Goal: Task Accomplishment & Management: Manage account settings

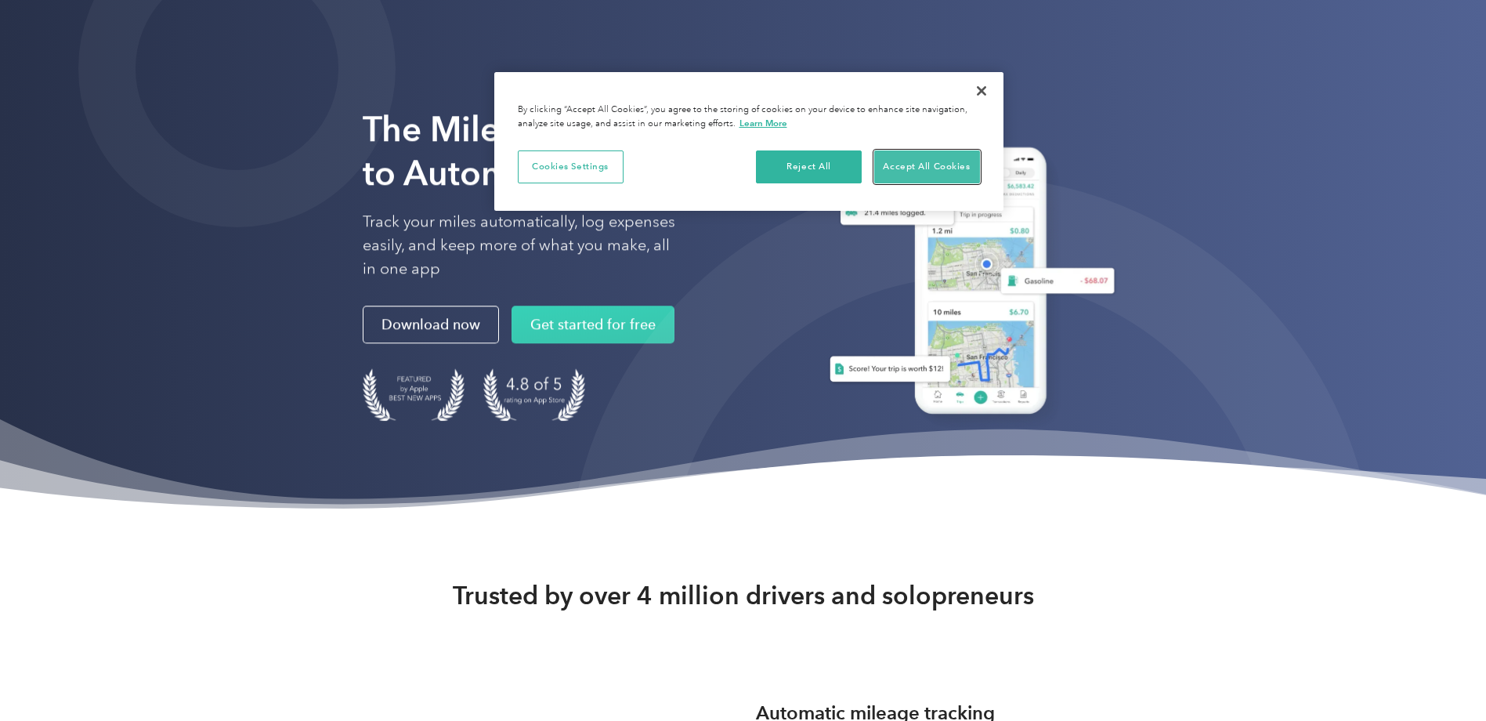
click at [729, 172] on button "Accept All Cookies" at bounding box center [927, 166] width 106 height 33
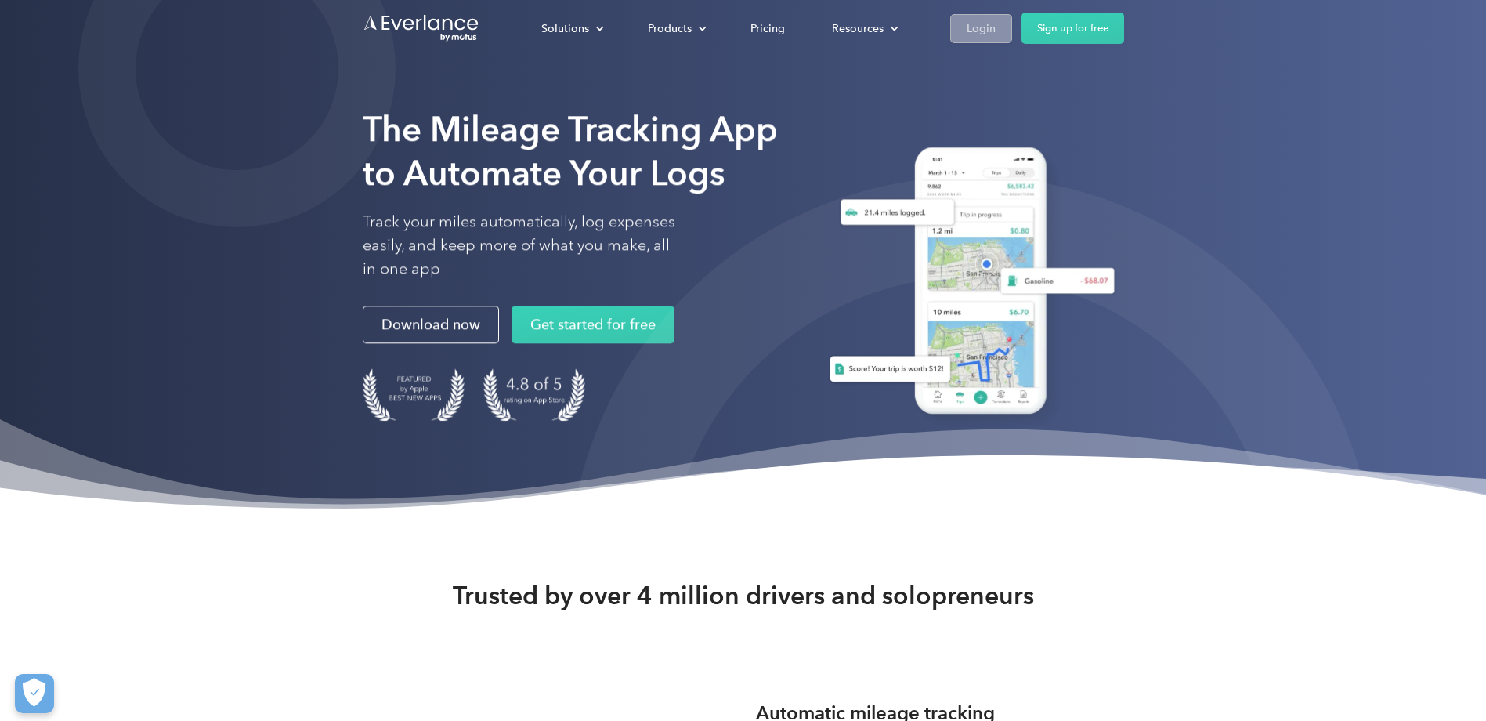
click at [729, 35] on div "Login" at bounding box center [981, 29] width 29 height 20
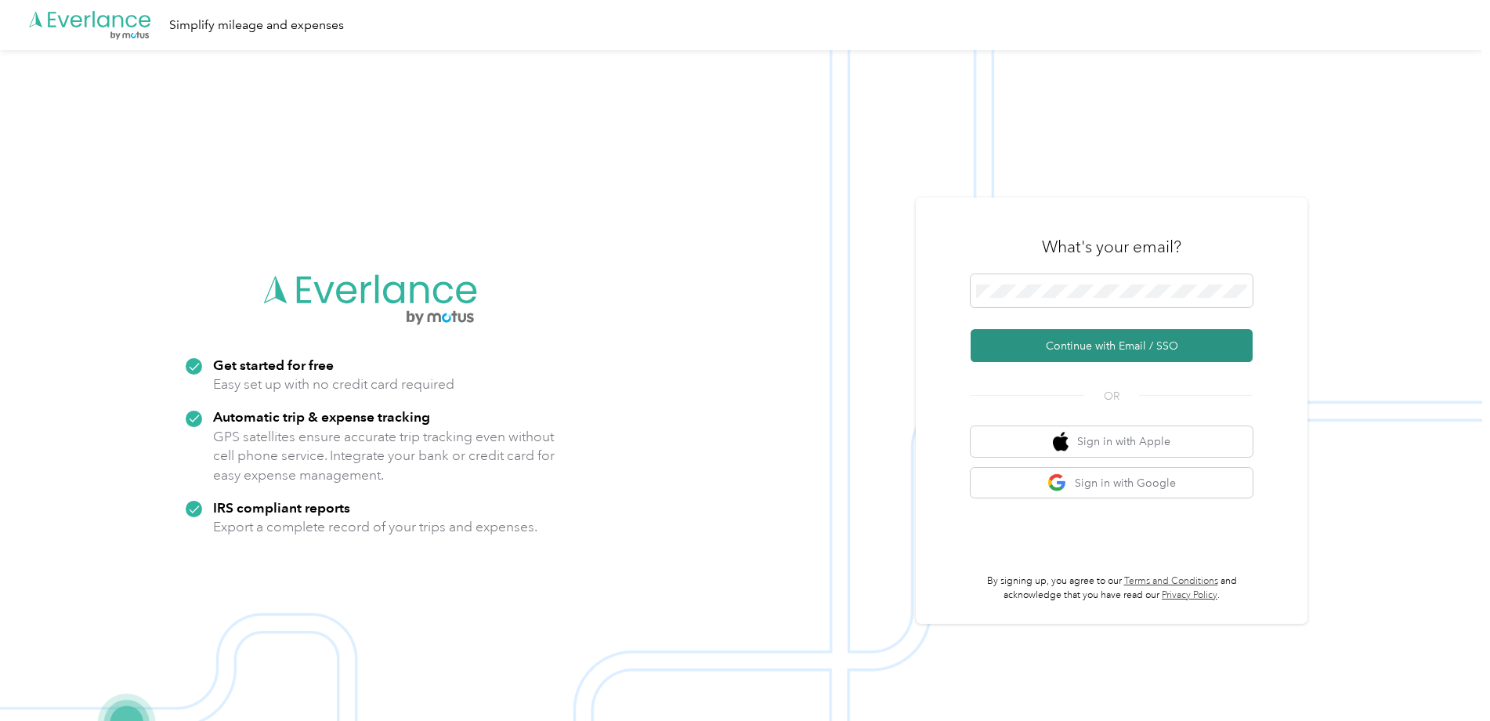
click at [1127, 343] on button "Continue with Email / SSO" at bounding box center [1112, 345] width 282 height 33
click at [1114, 342] on button "Continue with Email / SSO" at bounding box center [1112, 345] width 282 height 33
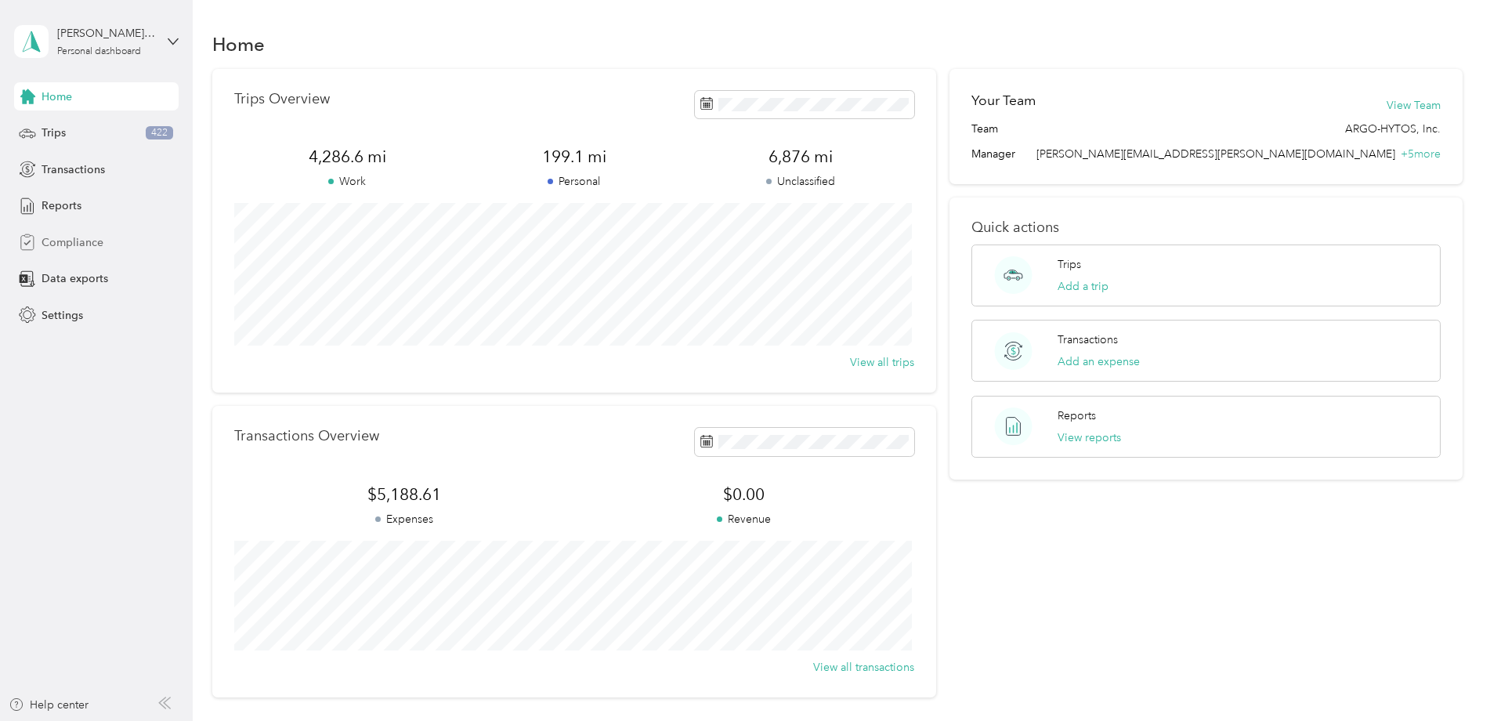
click at [68, 244] on span "Compliance" at bounding box center [73, 242] width 62 height 16
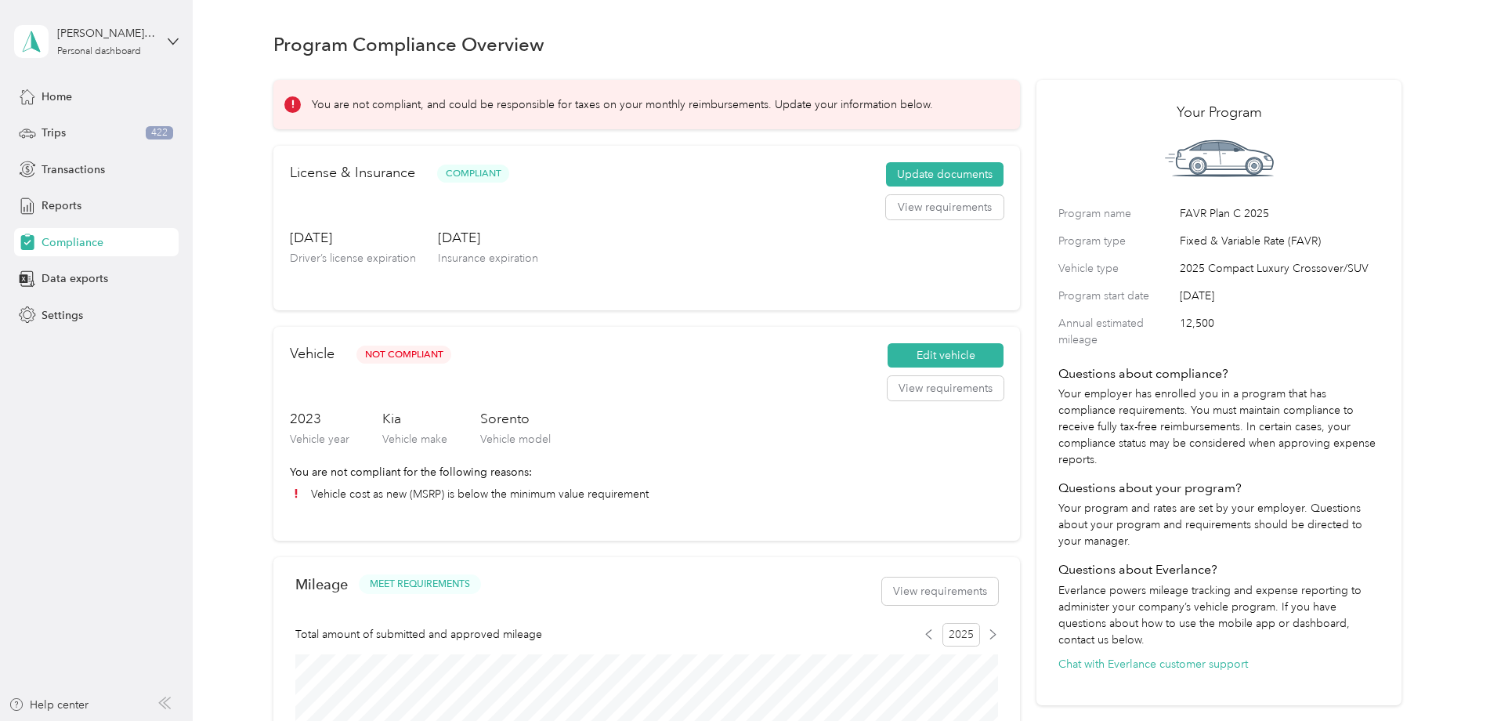
scroll to position [78, 0]
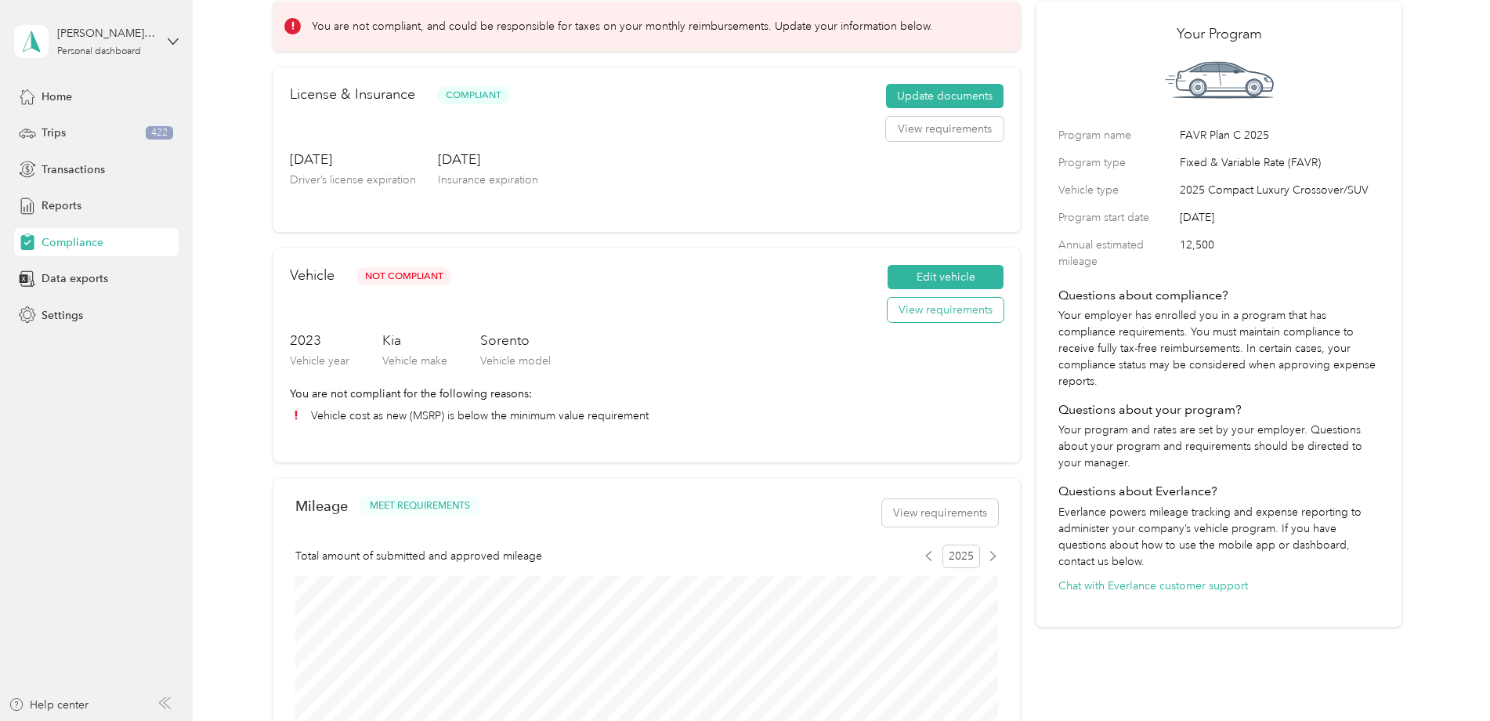
click at [938, 313] on button "View requirements" at bounding box center [946, 310] width 116 height 25
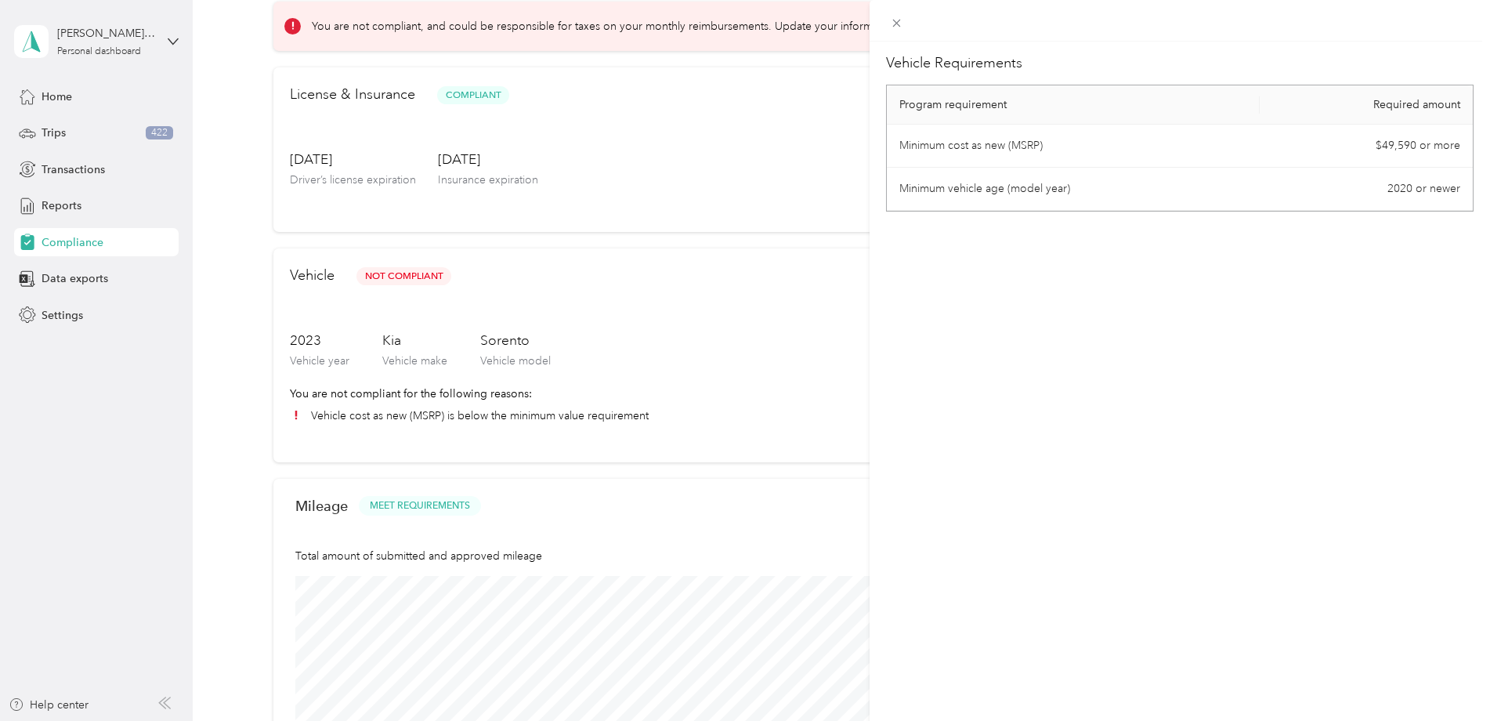
click at [950, 429] on div "Vehicle Requirements Program requirement Required amount Minimum cost as new (M…" at bounding box center [1180, 402] width 621 height 721
click at [888, 20] on span at bounding box center [897, 23] width 22 height 22
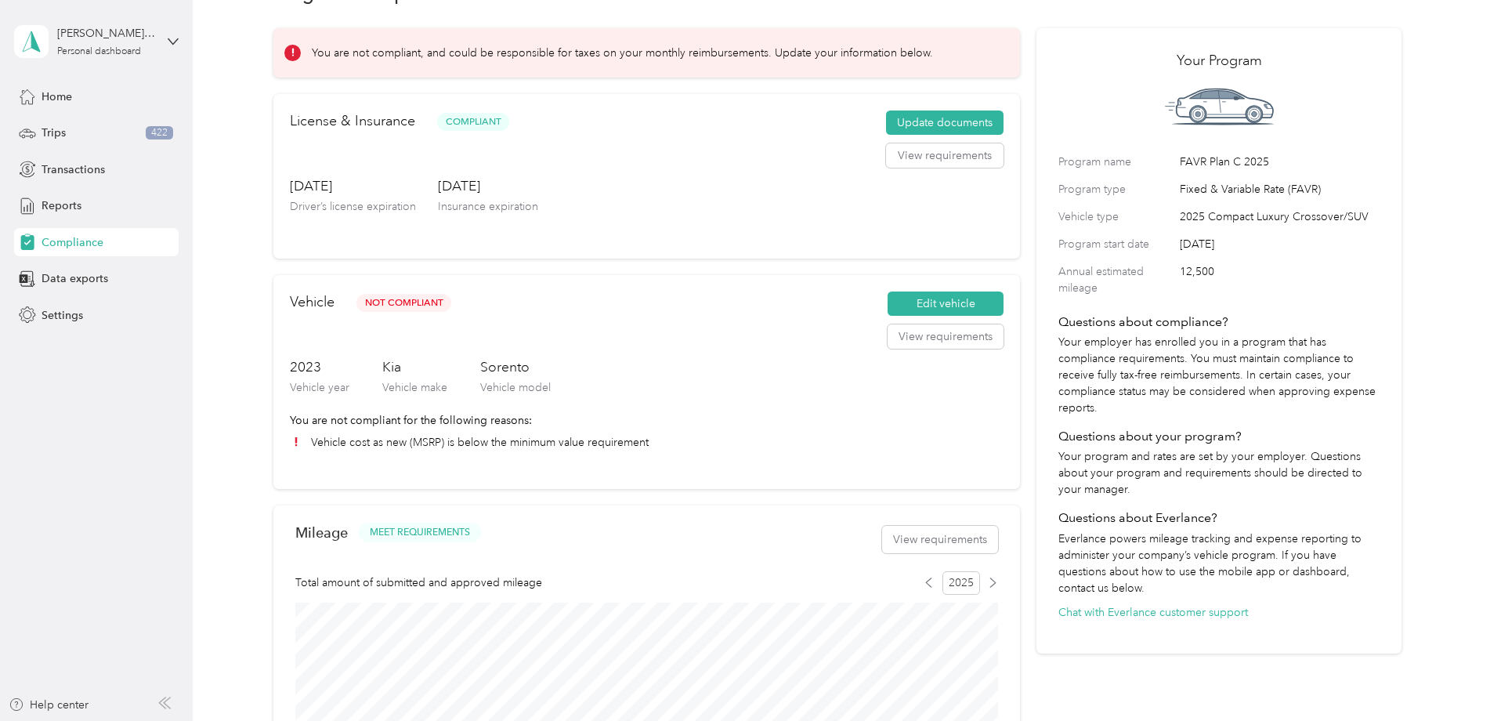
scroll to position [0, 0]
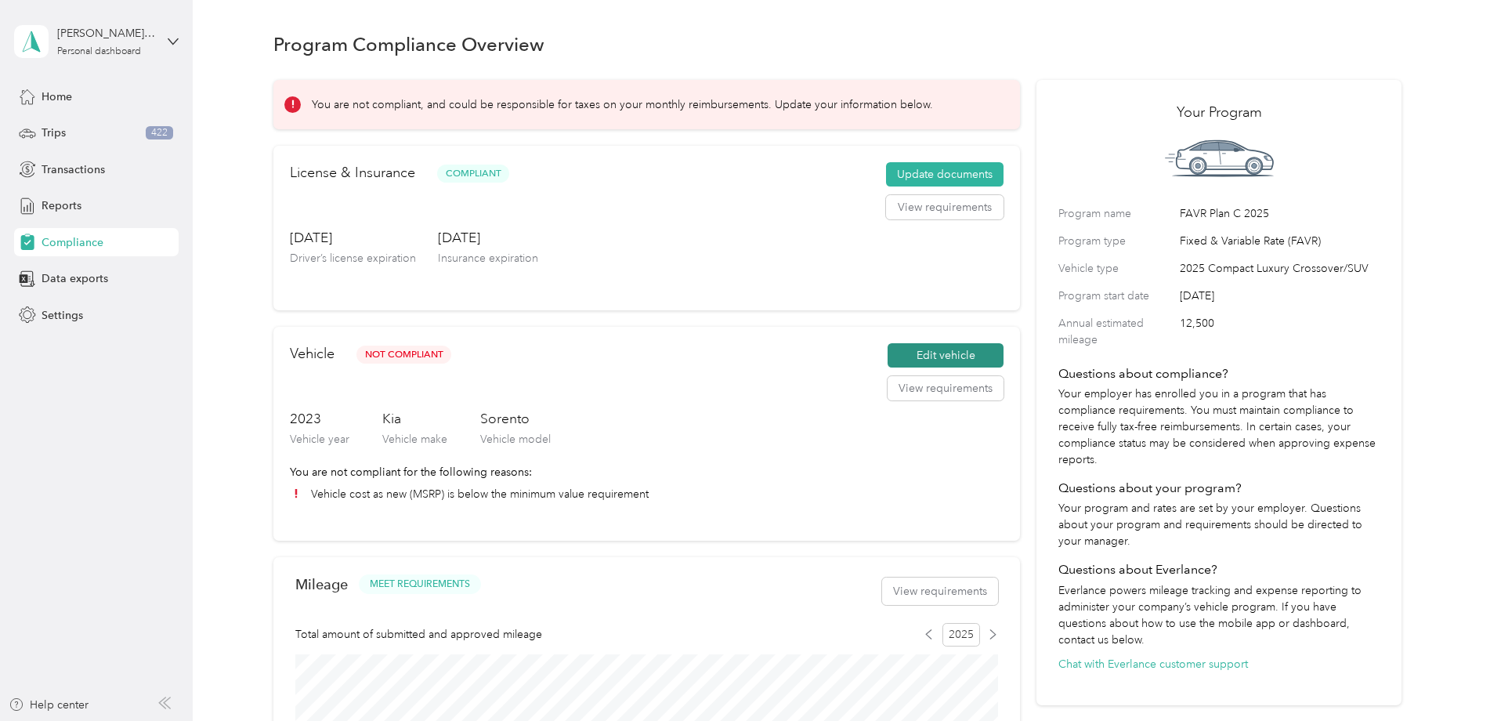
click at [939, 360] on button "Edit vehicle" at bounding box center [946, 355] width 116 height 25
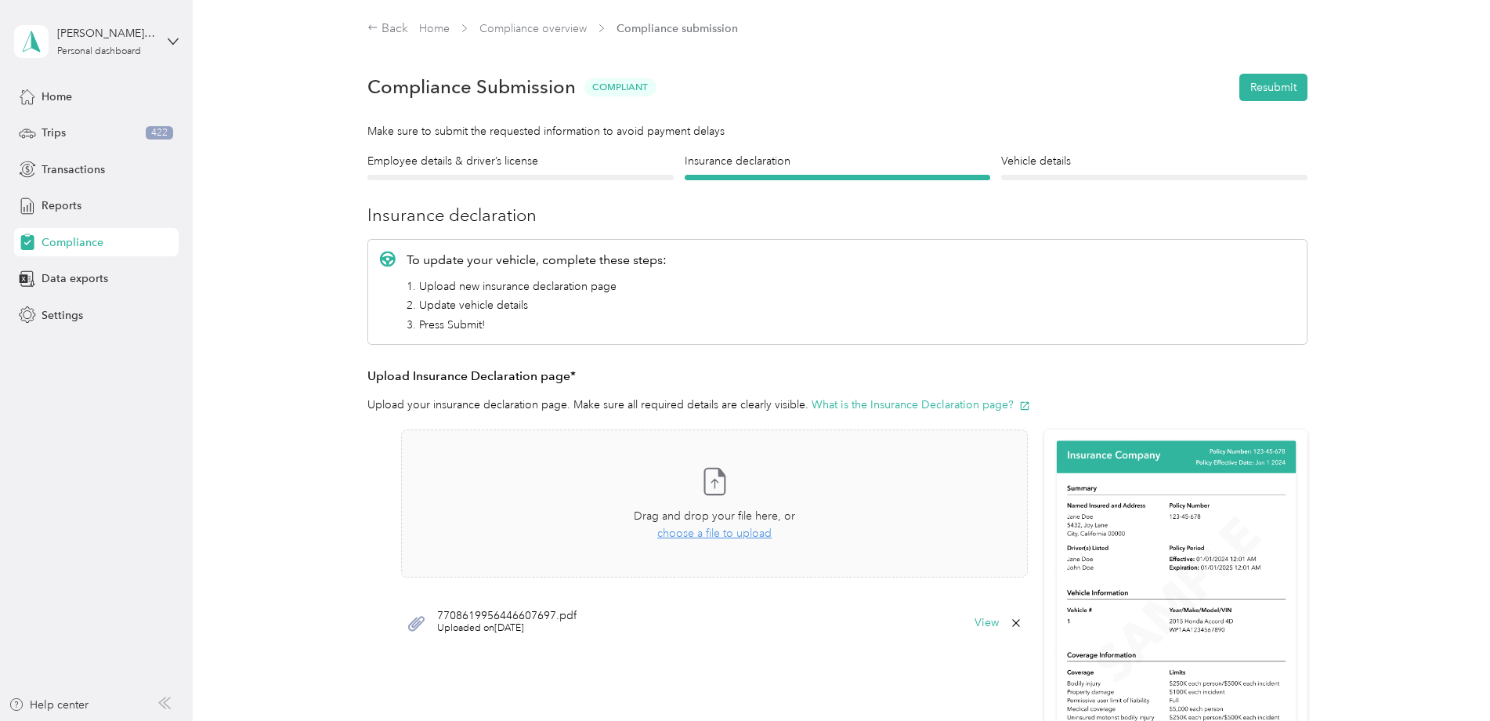
click at [1034, 177] on div at bounding box center [1154, 177] width 306 height 5
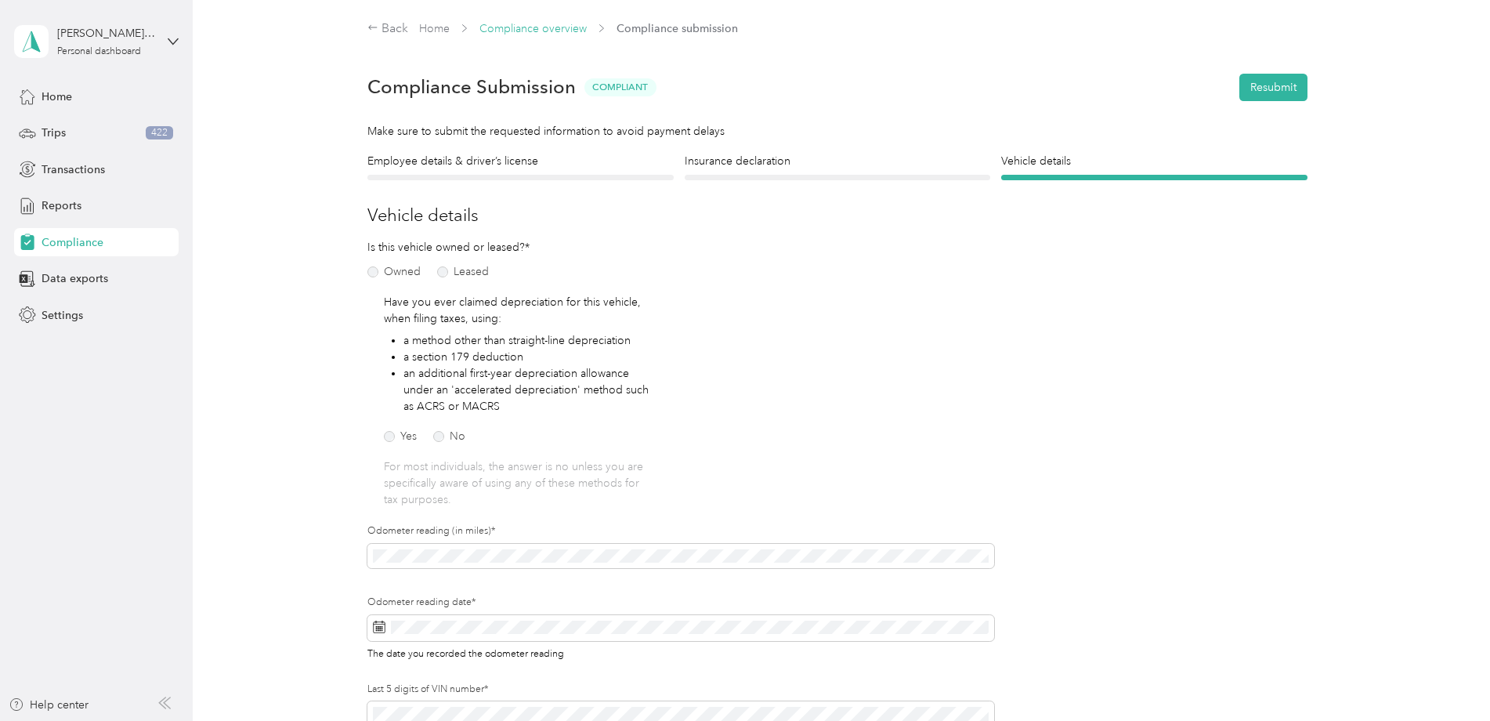
click at [538, 26] on link "Compliance overview" at bounding box center [532, 28] width 107 height 13
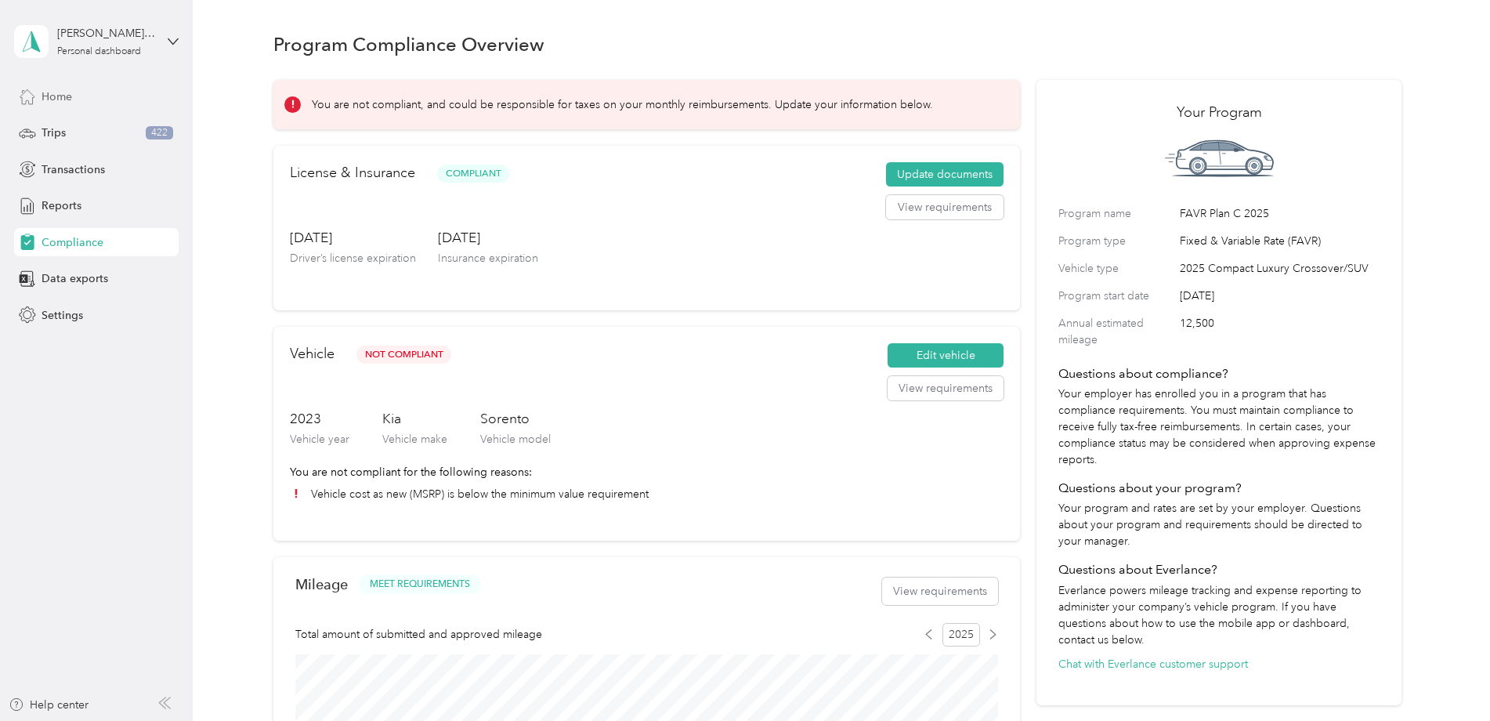
click at [127, 90] on div "Home" at bounding box center [96, 96] width 165 height 28
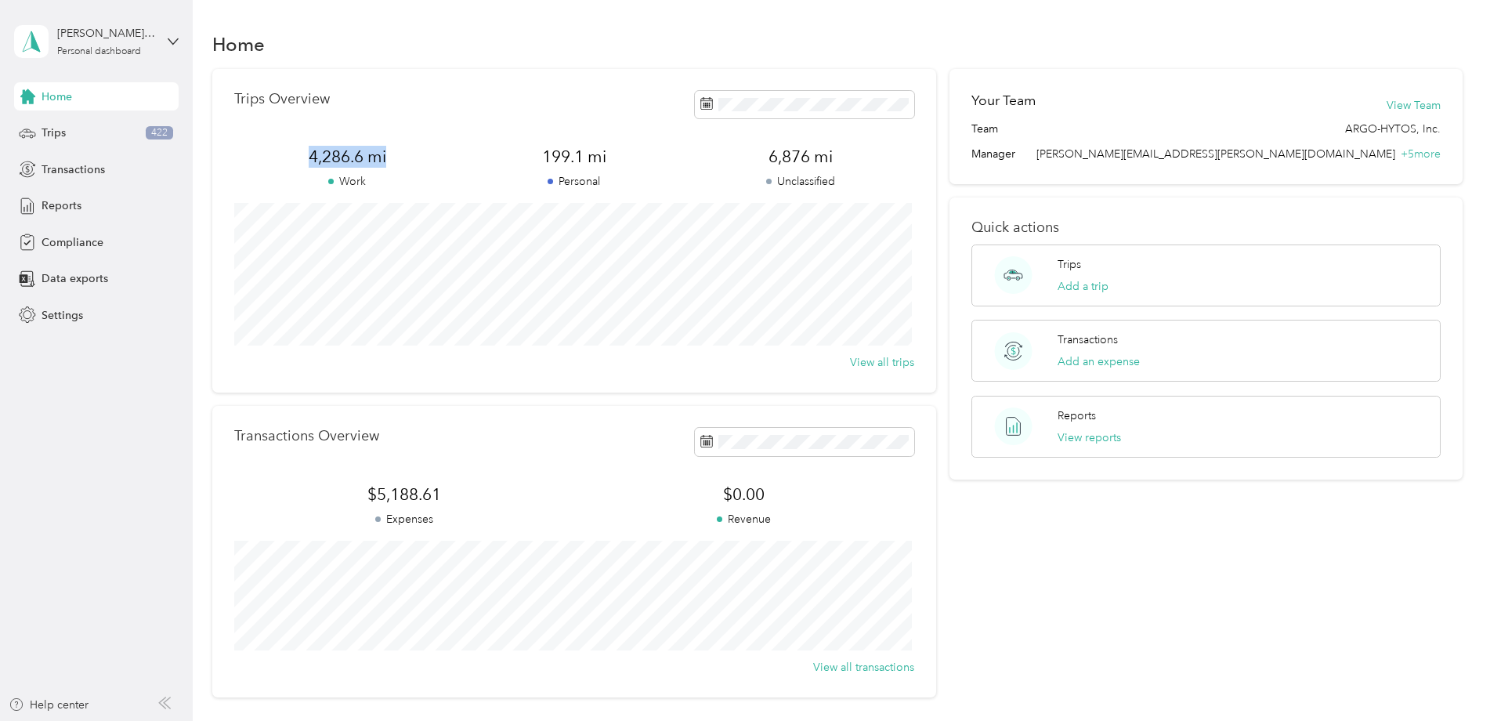
drag, startPoint x: 385, startPoint y: 156, endPoint x: 275, endPoint y: 152, distance: 110.5
click at [275, 152] on span "4,286.6 mi" at bounding box center [347, 157] width 226 height 22
